Goal: Information Seeking & Learning: Learn about a topic

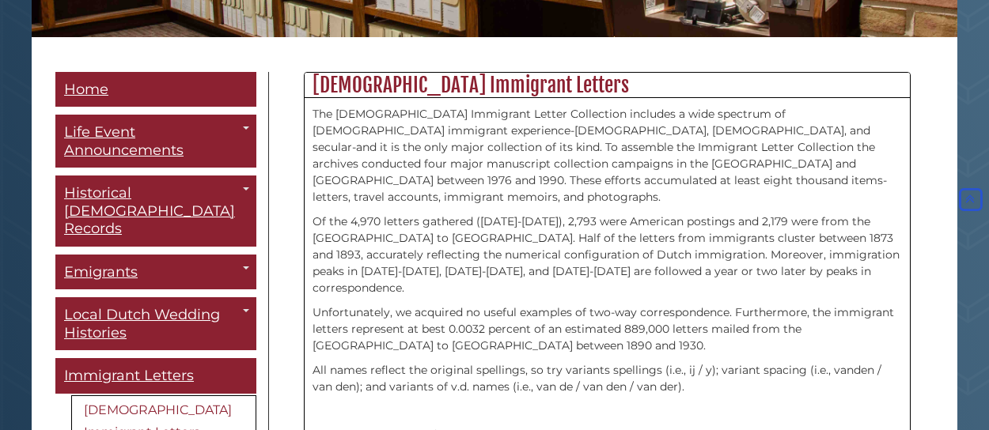
scroll to position [411, 0]
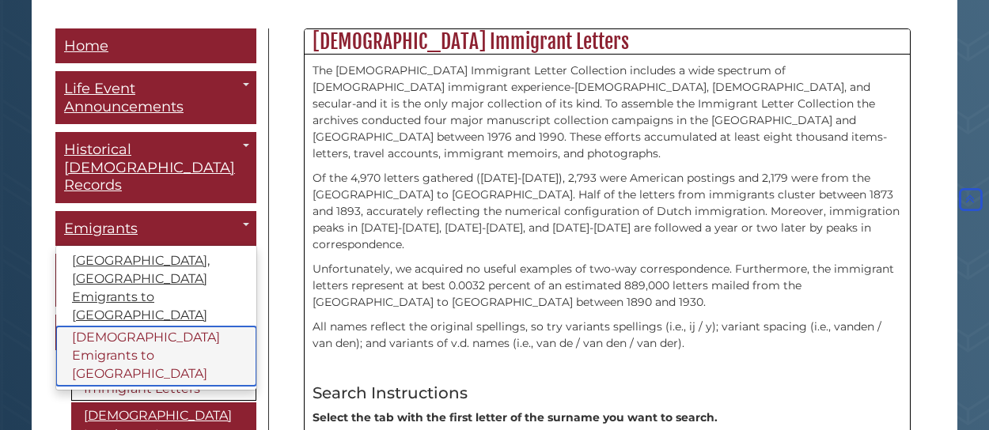
click at [115, 327] on link "[DEMOGRAPHIC_DATA] Emigrants to [GEOGRAPHIC_DATA]" at bounding box center [156, 356] width 200 height 59
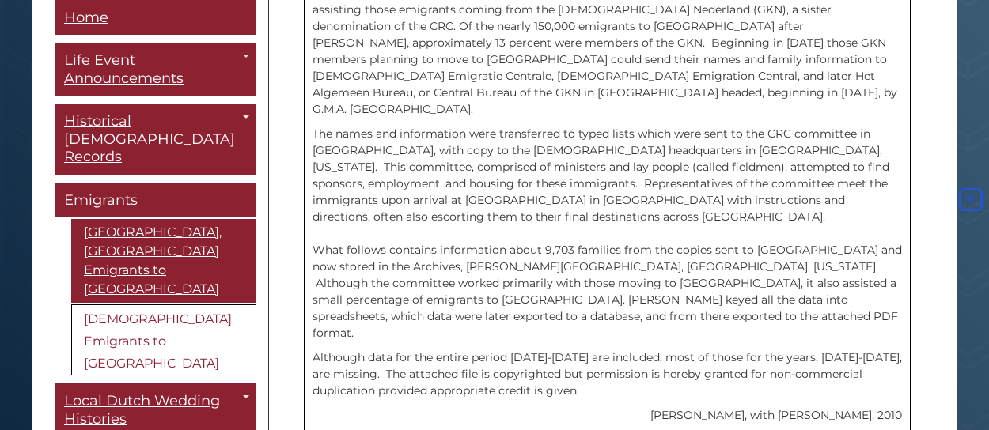
scroll to position [665, 0]
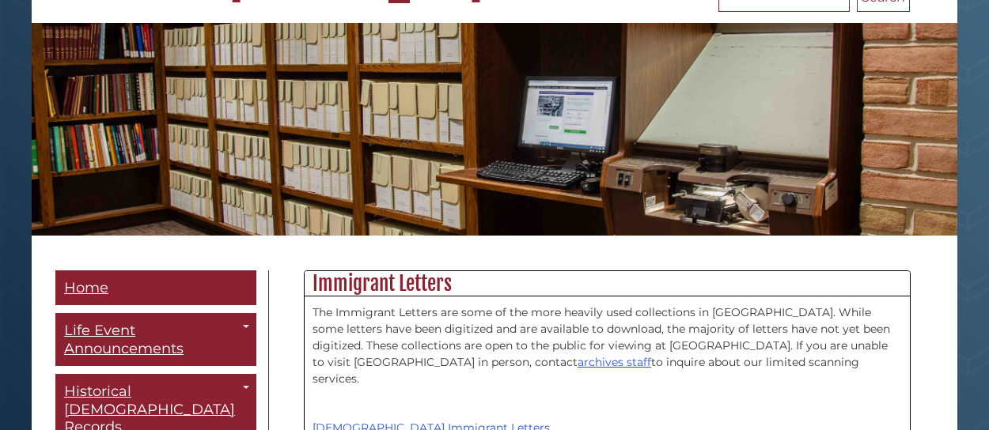
scroll to position [316, 0]
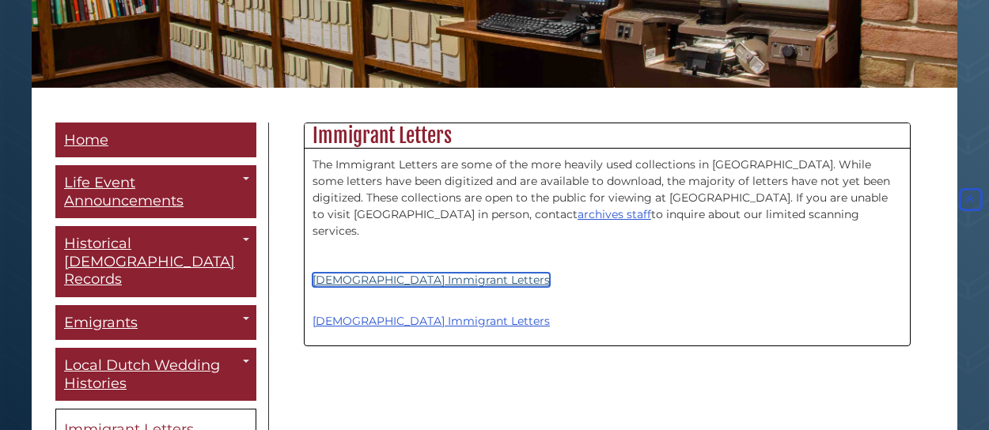
click at [381, 273] on link "[DEMOGRAPHIC_DATA] Immigrant Letters" at bounding box center [430, 280] width 237 height 14
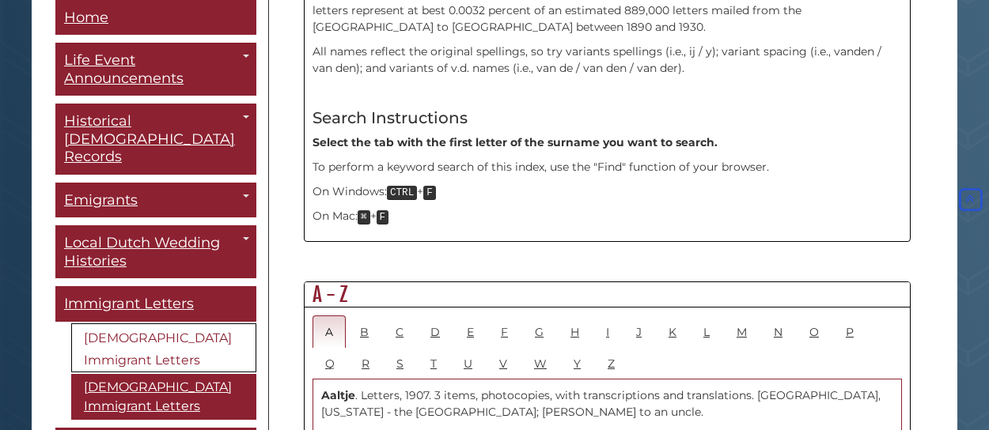
scroll to position [696, 0]
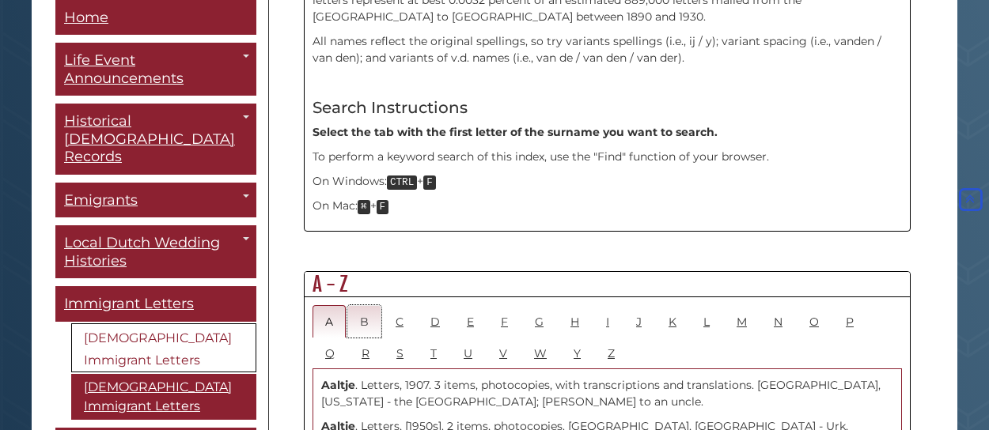
click at [364, 305] on link "B" at bounding box center [364, 321] width 34 height 32
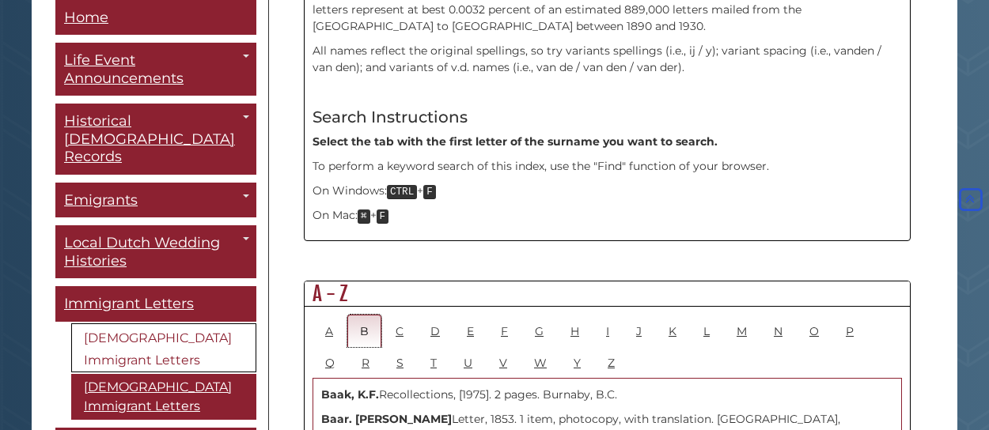
scroll to position [676, 0]
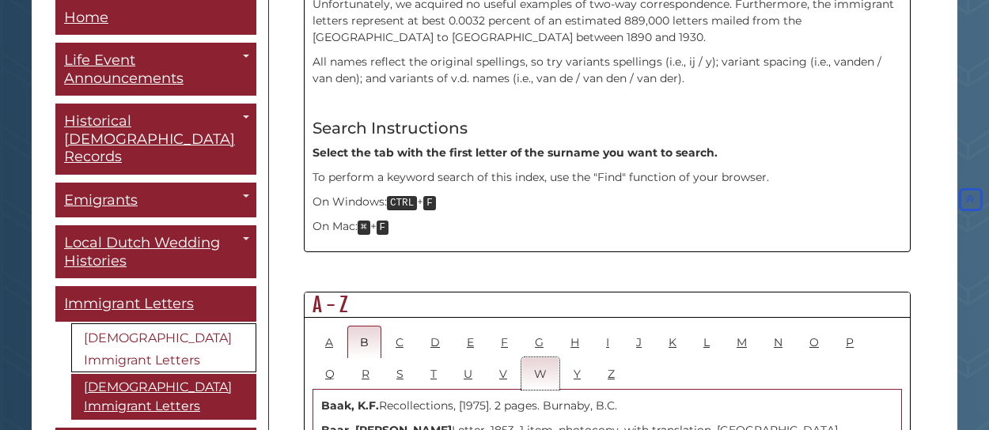
click at [521, 358] on link "W" at bounding box center [540, 374] width 38 height 32
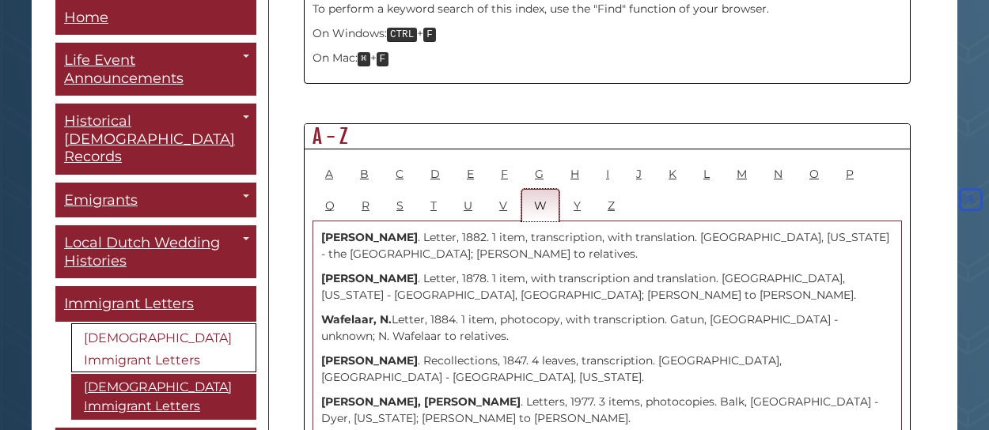
scroll to position [802, 0]
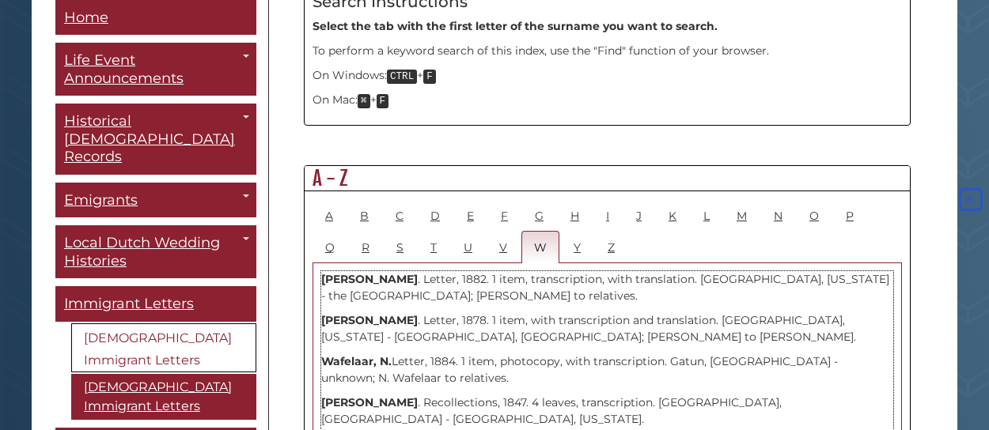
click at [558, 271] on p "[PERSON_NAME] . Letter, 1882. 1 item, transcription, with translation. [GEOGRAP…" at bounding box center [607, 287] width 572 height 33
